Goal: Navigation & Orientation: Find specific page/section

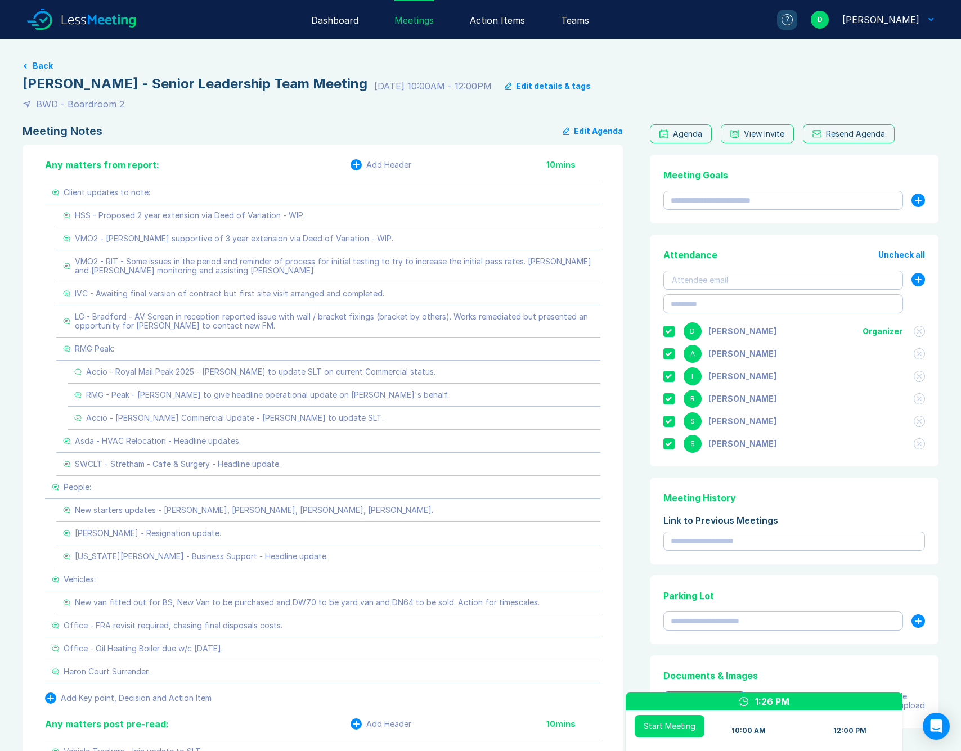
click at [31, 248] on div "Any matters from report: Add Header 10 mins Client updates to note: HSS - Propo…" at bounding box center [323, 529] width 601 height 769
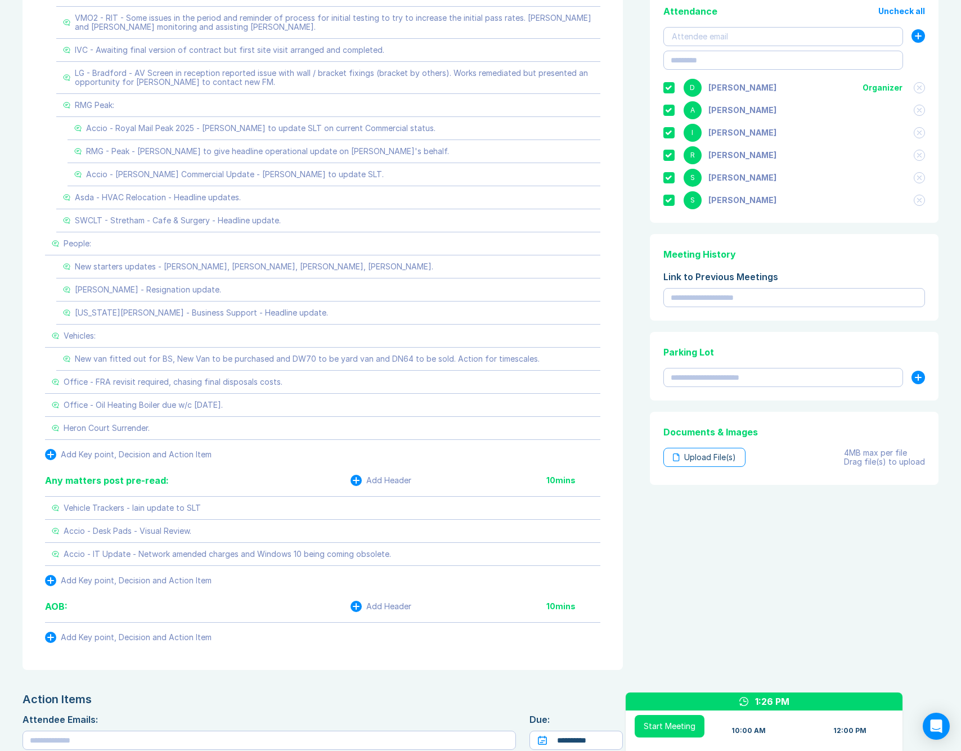
scroll to position [247, 0]
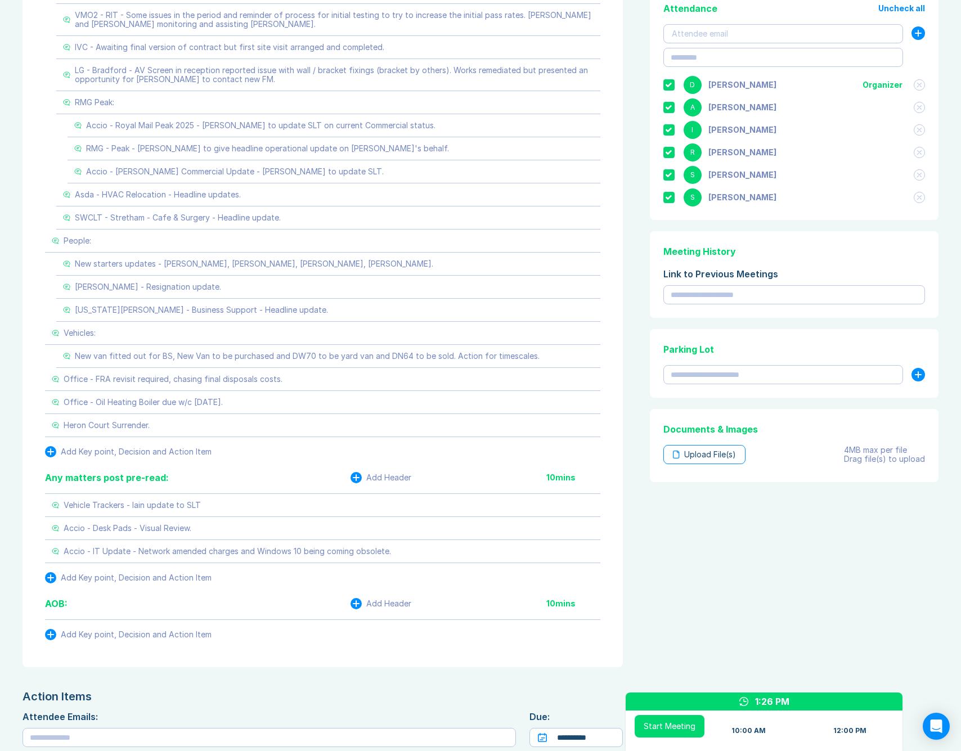
click at [26, 314] on div "Any matters from report: Add Header 10 mins Client updates to note: HSS - Propo…" at bounding box center [323, 282] width 601 height 769
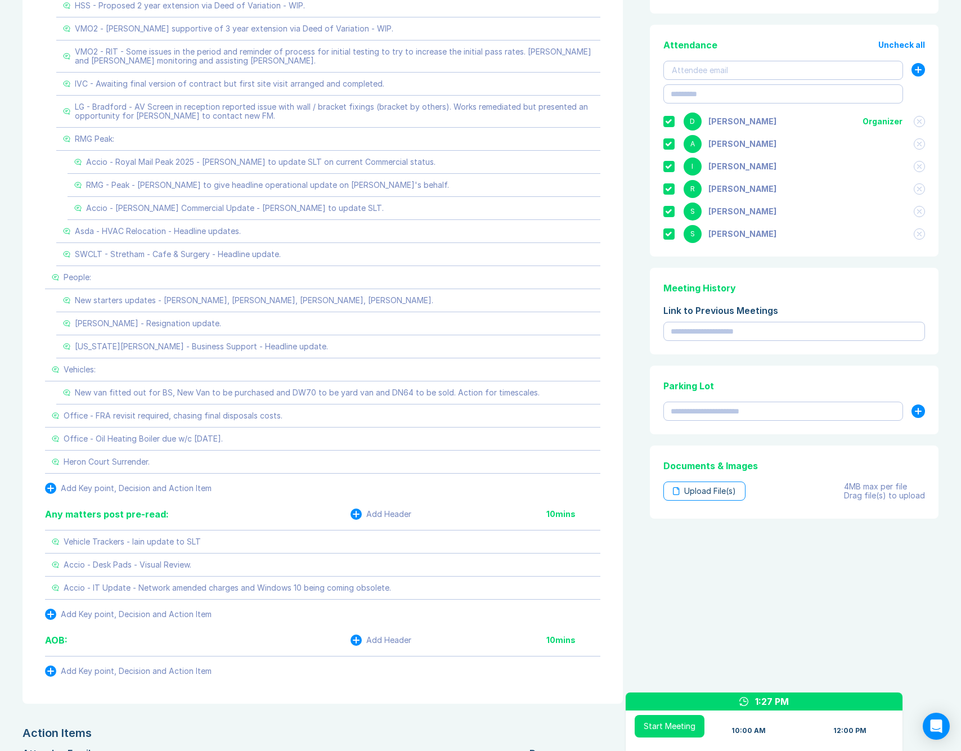
scroll to position [167, 0]
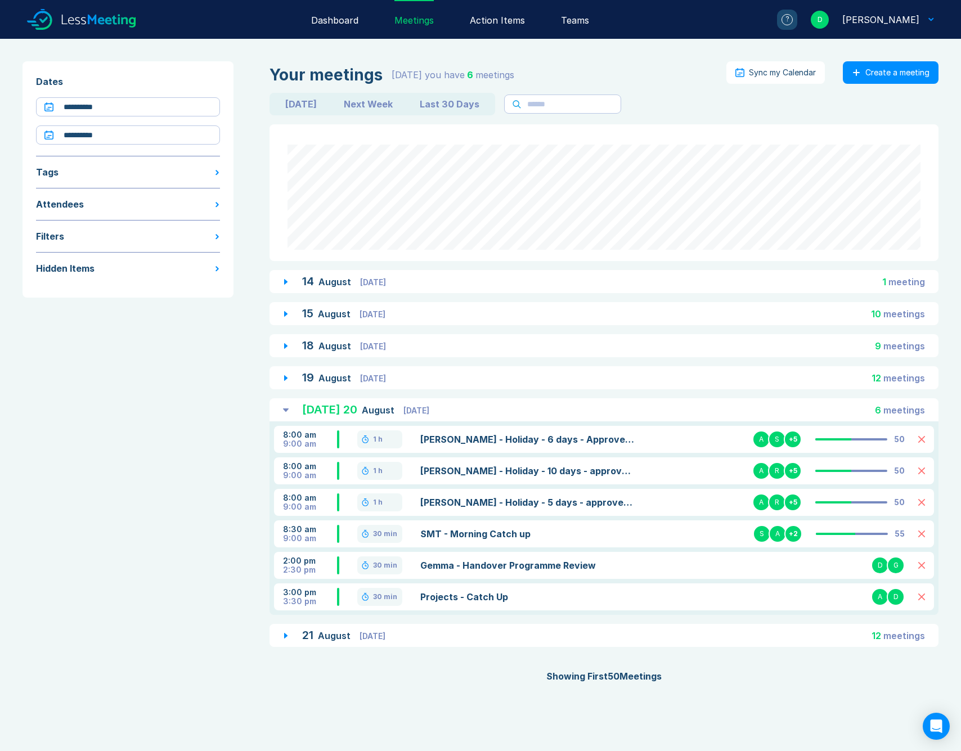
click at [421, 363] on div "Your meetings Today you have 6 meeting s Sync my Calendar Create a meeting Toda…" at bounding box center [595, 372] width 687 height 622
click at [418, 376] on div "19 August Tuesday 12 meeting s" at bounding box center [604, 377] width 669 height 23
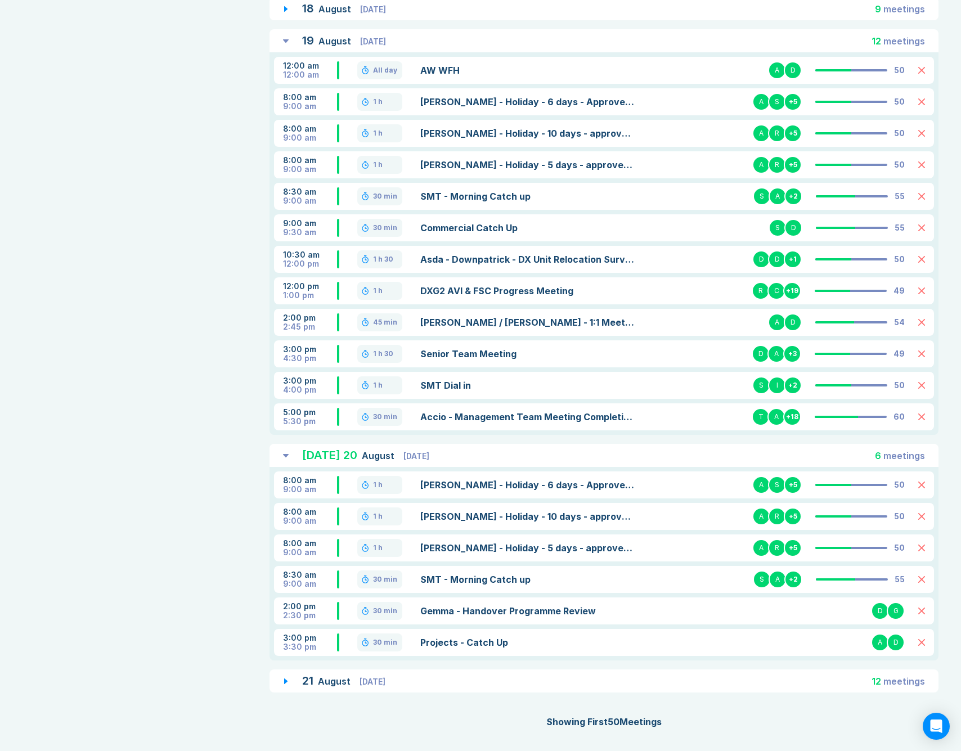
scroll to position [337, 0]
click at [488, 361] on div "3:00 pm 4:30 pm 1 h 30 Senior Team Meeting D A + 3 49" at bounding box center [604, 354] width 660 height 27
click at [489, 356] on link "Senior Team Meeting" at bounding box center [527, 354] width 214 height 14
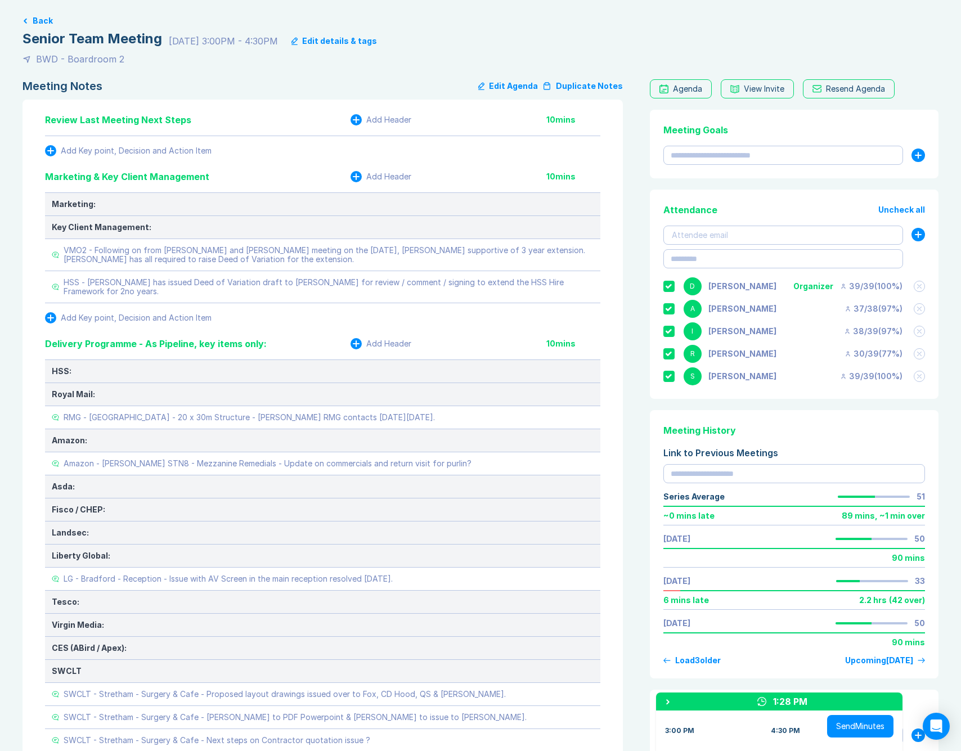
scroll to position [50, 0]
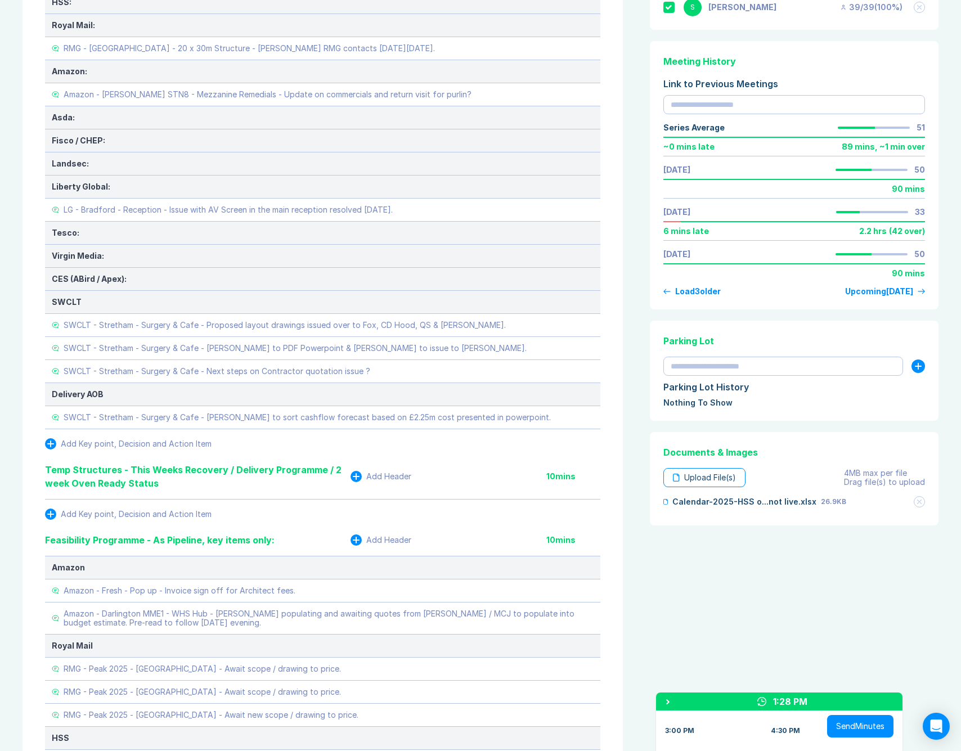
scroll to position [433, 0]
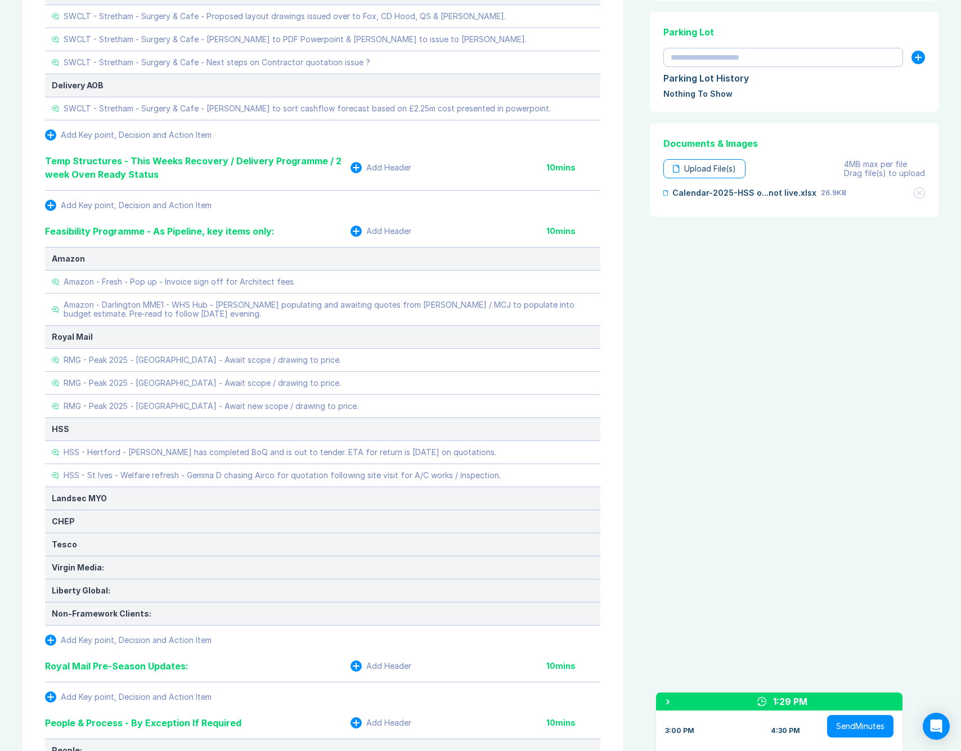
scroll to position [722, 0]
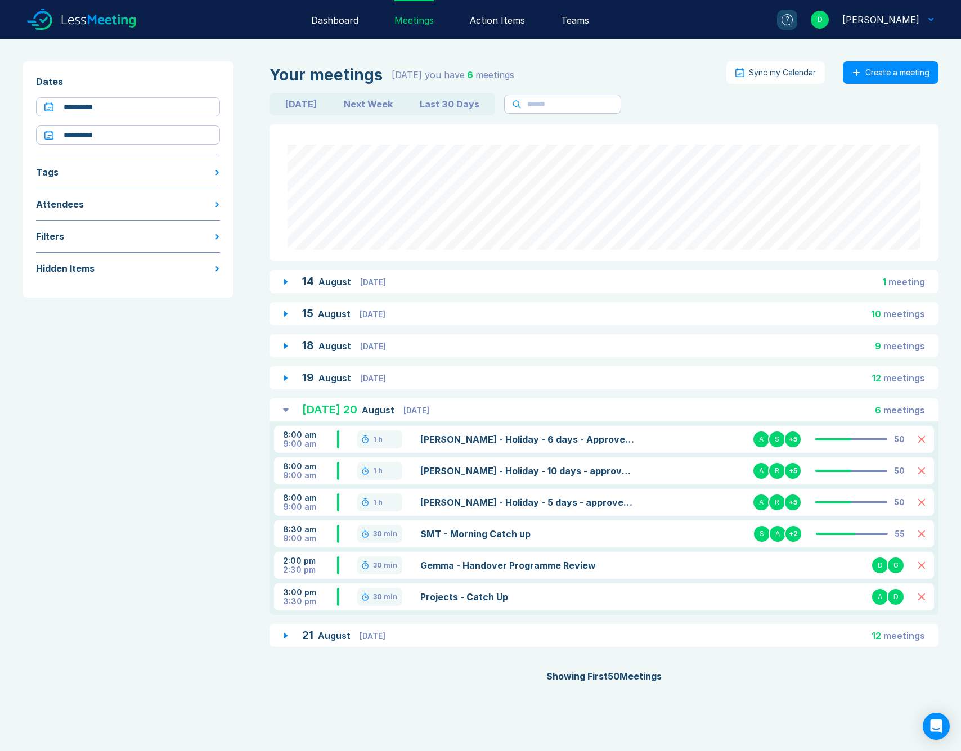
click at [405, 630] on div "21 August Thursday 12 meeting s" at bounding box center [604, 635] width 669 height 23
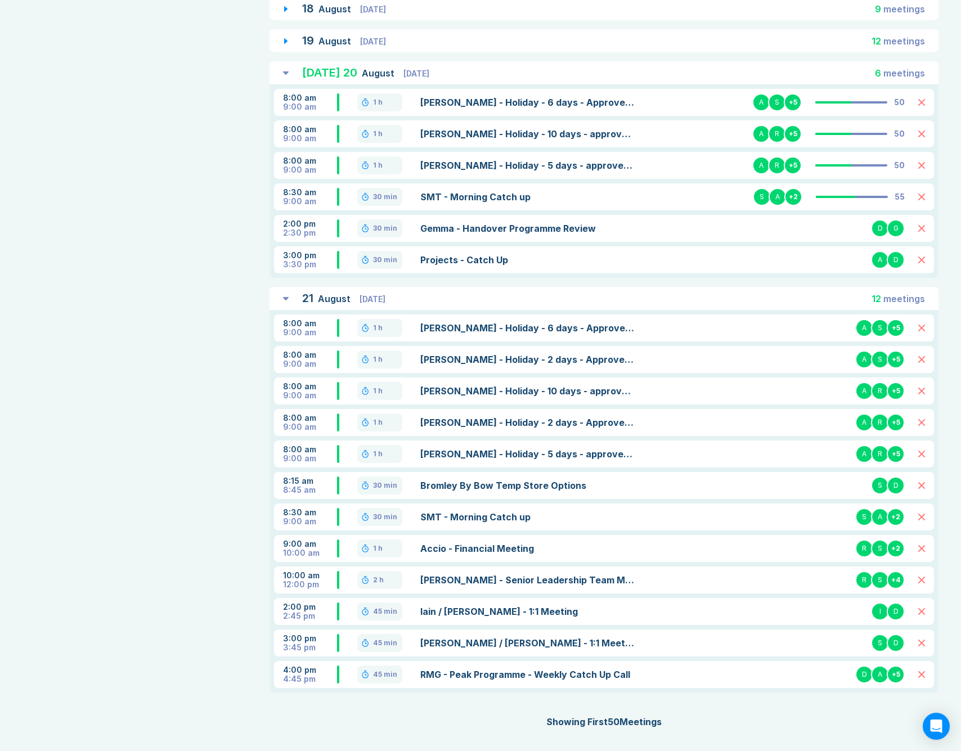
scroll to position [337, 0]
click at [495, 583] on link "[PERSON_NAME] - Senior Leadership Team Meeting" at bounding box center [527, 581] width 214 height 14
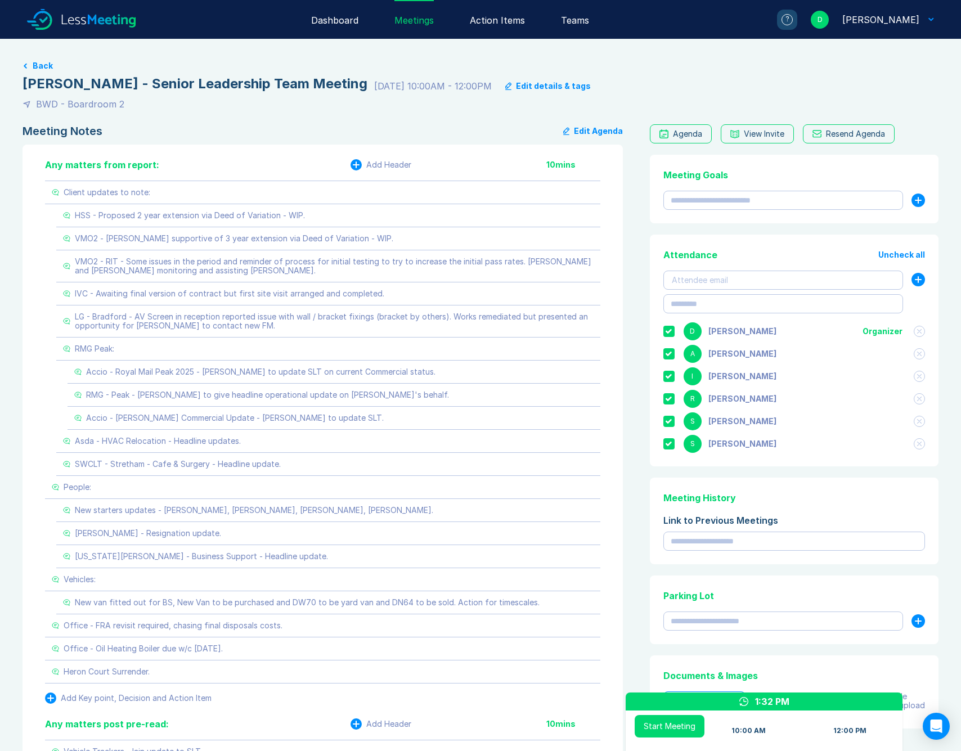
click at [637, 527] on div "Meeting Notes Edit Agenda Any matters from report: Add Header 10 mins Client up…" at bounding box center [481, 562] width 916 height 876
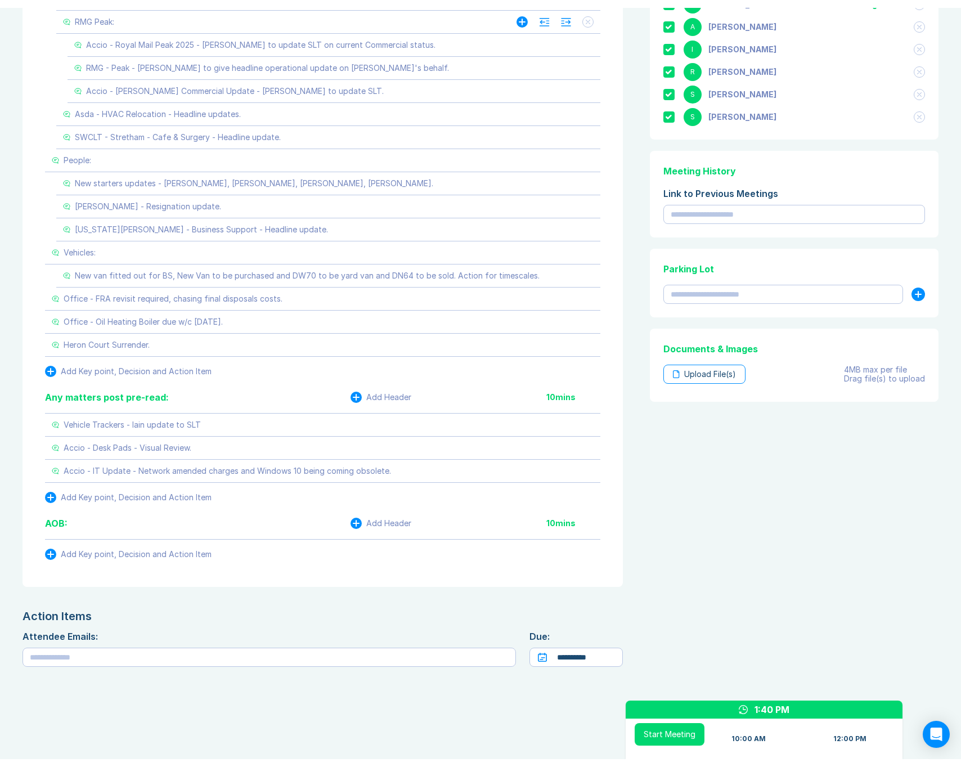
scroll to position [320, 0]
